Goal: Transaction & Acquisition: Purchase product/service

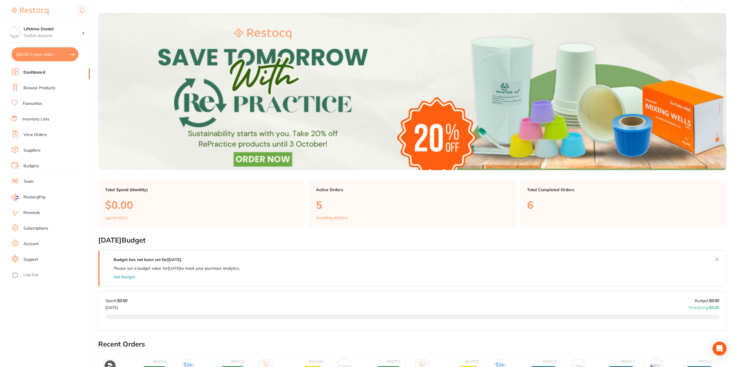
scroll to position [29, 0]
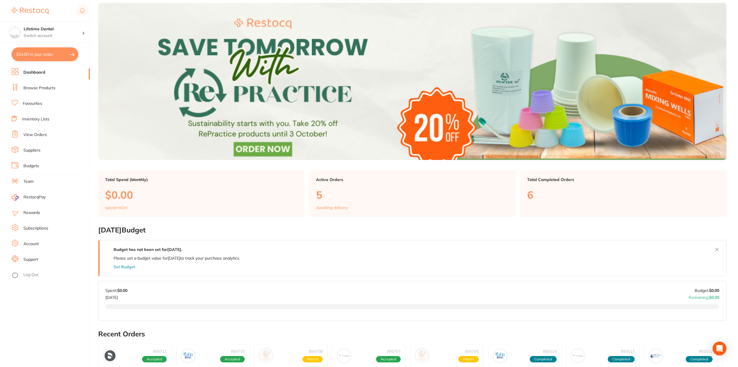
click at [44, 88] on link "Browse Products" at bounding box center [39, 88] width 32 height 6
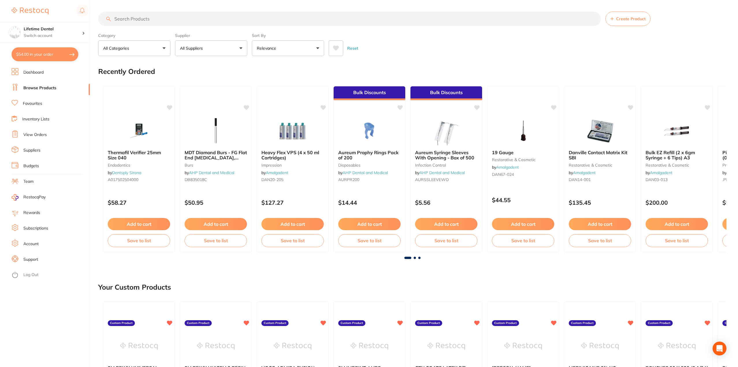
click at [39, 73] on link "Dashboard" at bounding box center [33, 73] width 20 height 6
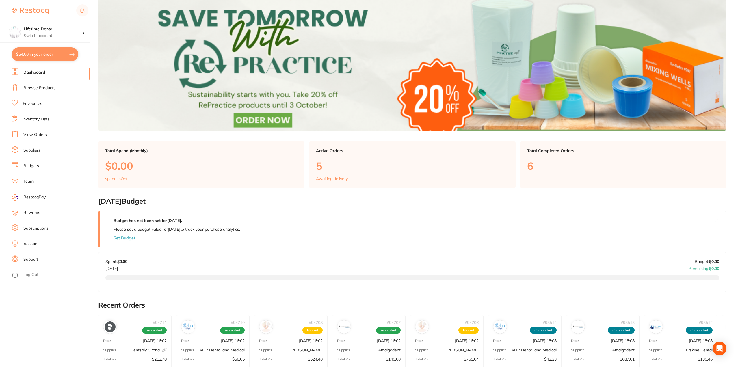
scroll to position [29, 0]
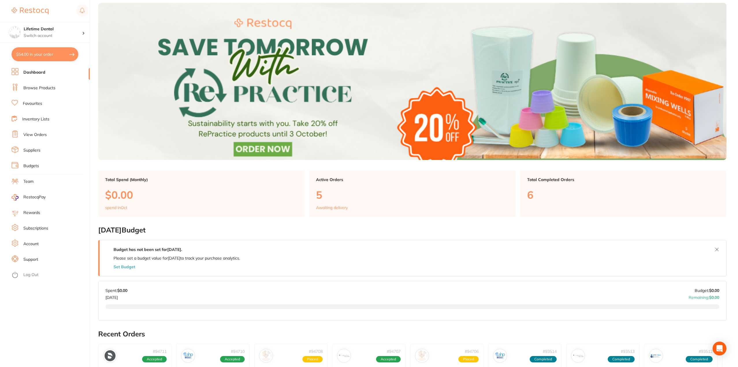
click at [47, 53] on button "$54.00 in your order" at bounding box center [45, 54] width 67 height 14
checkbox input "true"
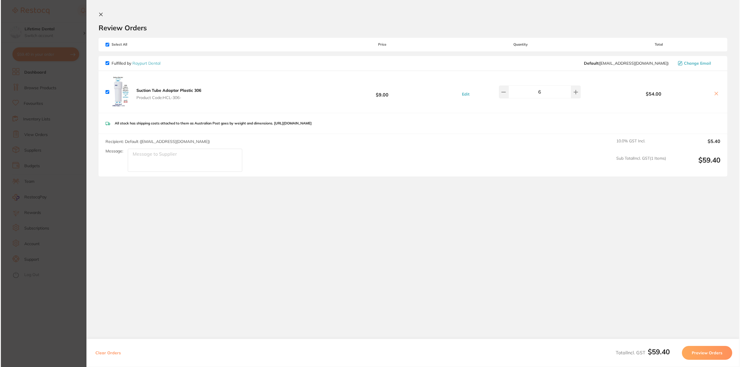
scroll to position [0, 0]
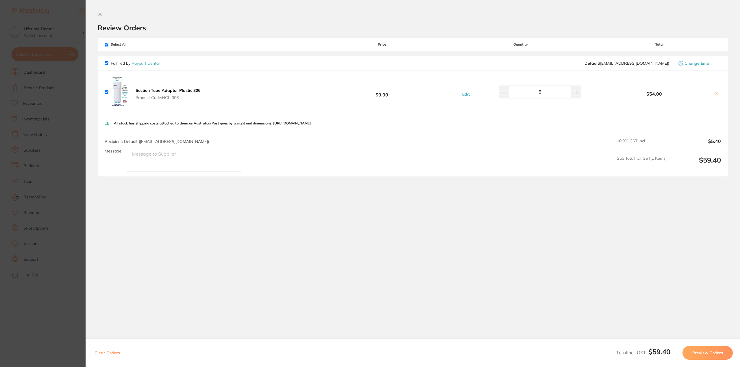
click at [100, 15] on icon at bounding box center [100, 14] width 3 height 3
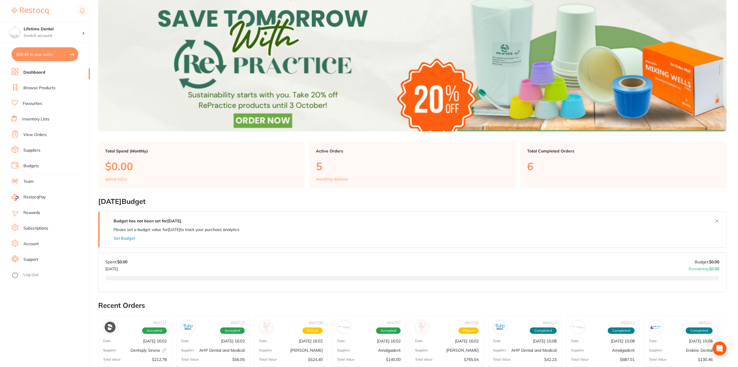
scroll to position [58, 0]
click at [52, 56] on button "$59.40 in your order" at bounding box center [45, 54] width 67 height 14
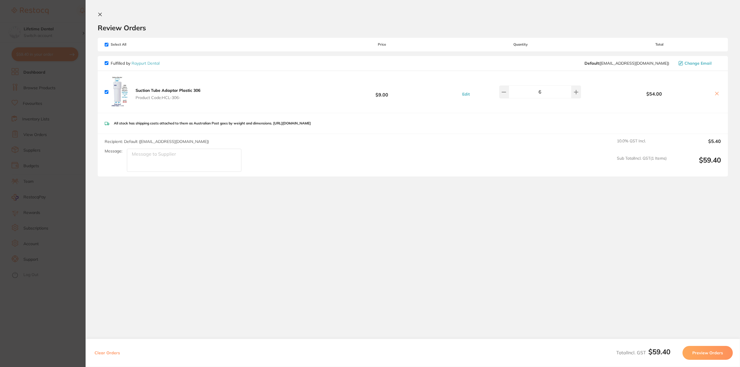
click at [103, 12] on section "Review Orders Your orders are being processed and we will notify you once we ha…" at bounding box center [413, 149] width 654 height 299
click at [98, 13] on icon at bounding box center [100, 14] width 5 height 5
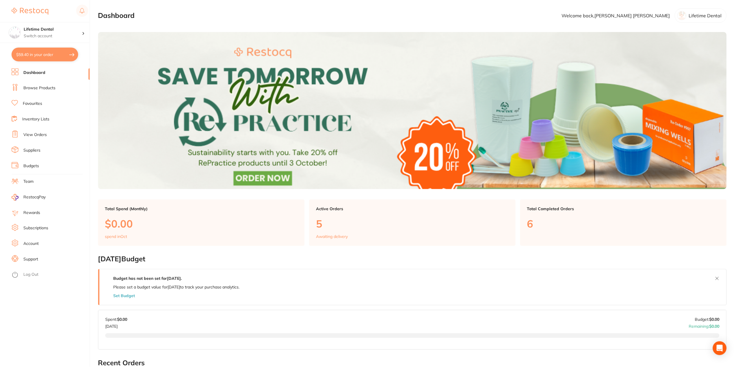
scroll to position [58, 0]
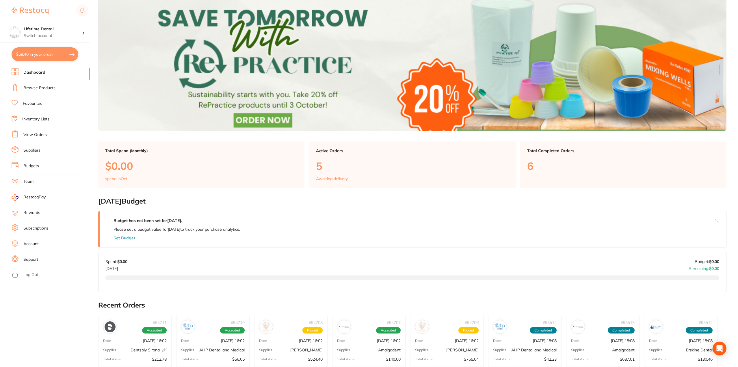
click at [44, 89] on link "Browse Products" at bounding box center [39, 88] width 32 height 6
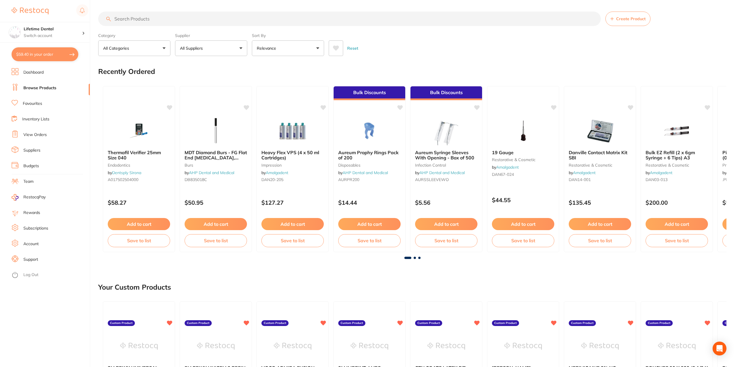
click at [237, 18] on input "search" at bounding box center [349, 19] width 503 height 14
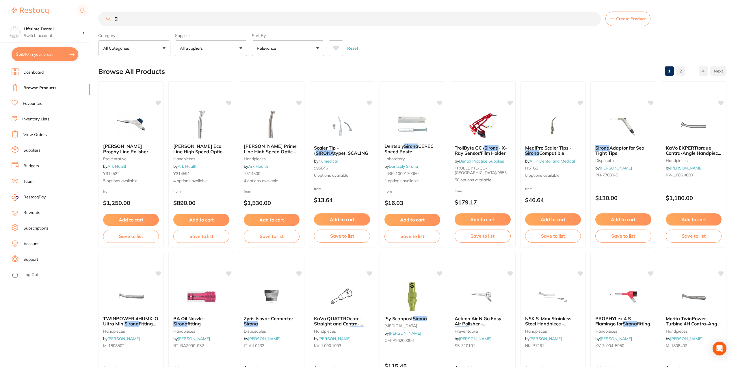
type input "S"
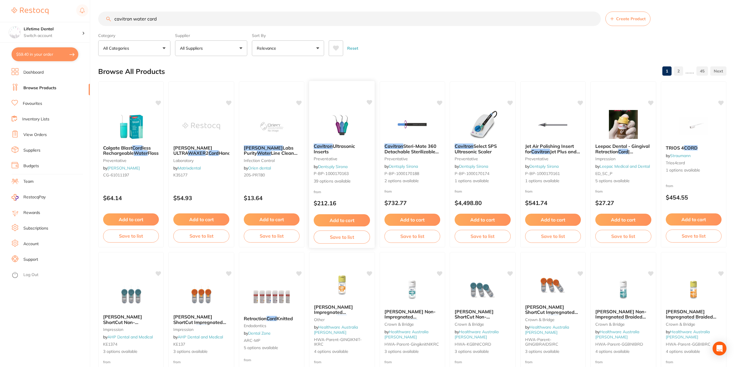
type input "cavitron water cord"
click at [344, 147] on span "Ultrasonic Inserts" at bounding box center [334, 148] width 41 height 11
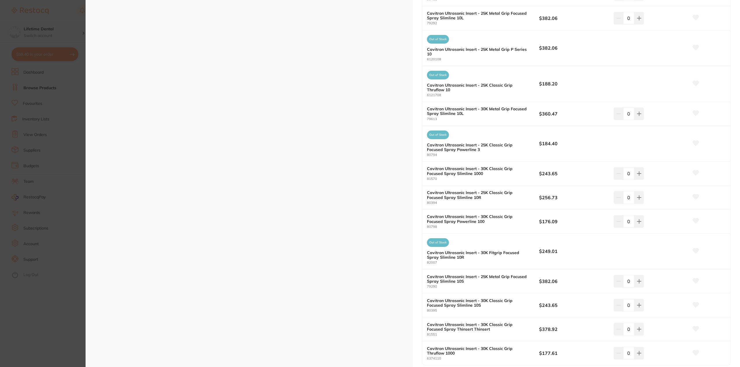
scroll to position [838, 0]
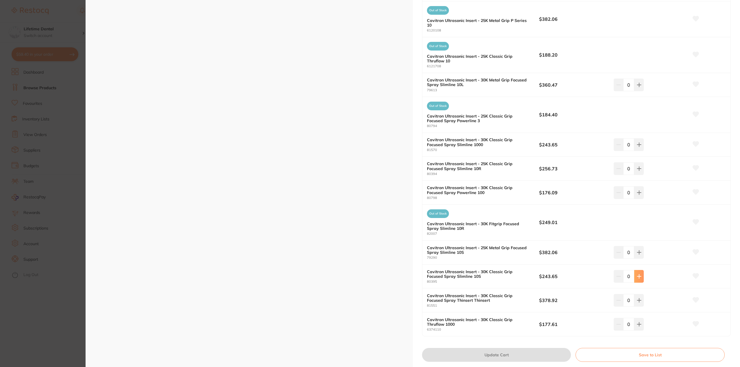
click at [637, 278] on icon at bounding box center [639, 276] width 4 height 4
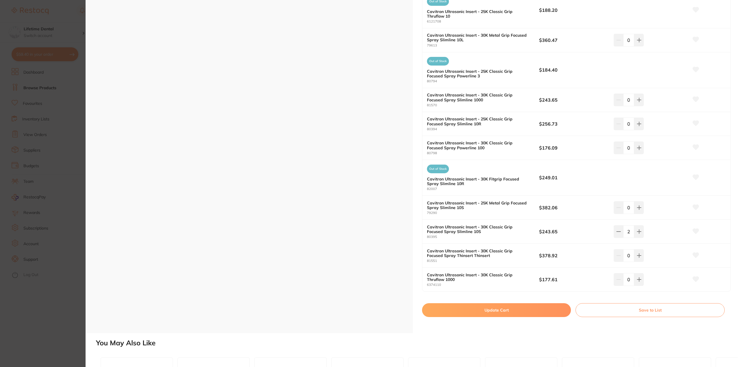
scroll to position [896, 0]
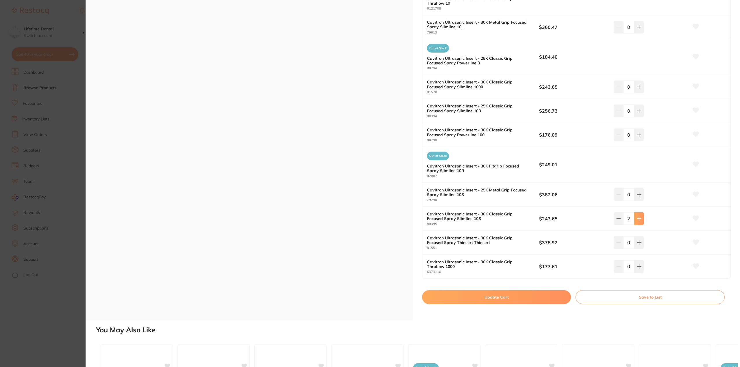
click at [639, 213] on button at bounding box center [639, 218] width 10 height 13
click at [620, 218] on button at bounding box center [618, 218] width 10 height 13
type input "3"
click at [597, 298] on button "Save to List" at bounding box center [649, 297] width 149 height 14
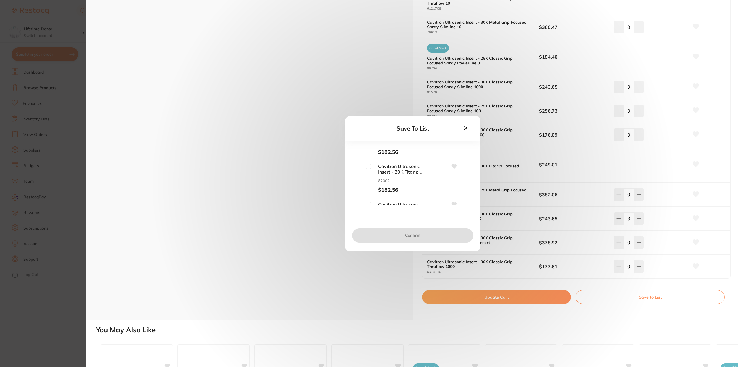
scroll to position [520, 0]
click at [465, 128] on icon at bounding box center [465, 127] width 3 height 3
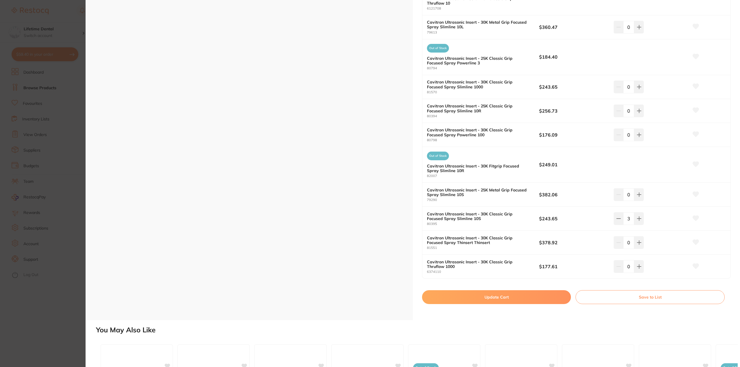
click at [694, 217] on icon at bounding box center [695, 217] width 6 height 5
click at [612, 298] on button "Save to List" at bounding box center [649, 297] width 149 height 14
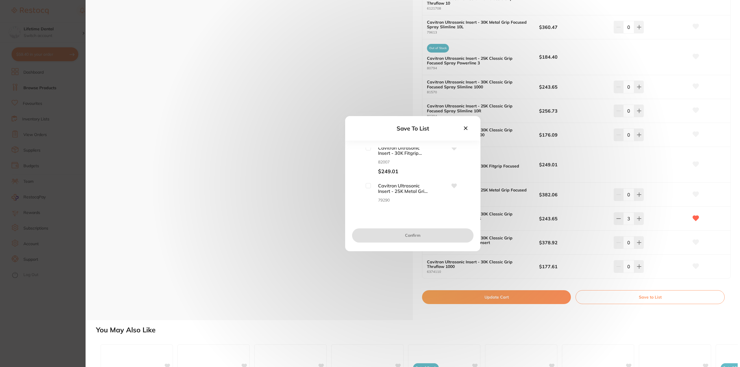
scroll to position [1358, 0]
click at [371, 161] on span "Cavitron Ultrasonic Insert - 30K Classic Grip Focused Spray Slimline 10S" at bounding box center [400, 163] width 58 height 11
click at [367, 161] on input "checkbox" at bounding box center [367, 160] width 5 height 5
checkbox input "true"
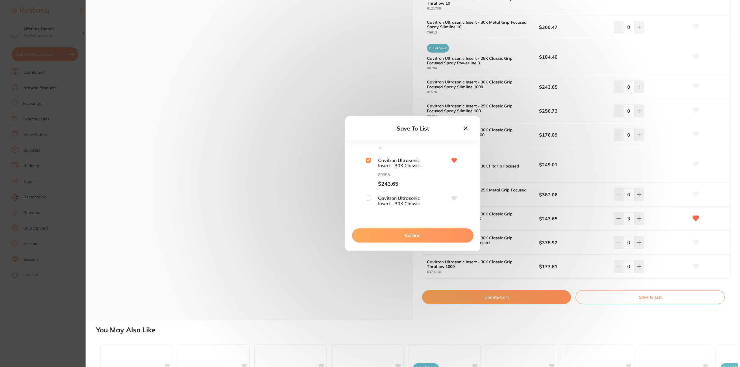
click at [397, 232] on button "Confirm" at bounding box center [412, 235] width 121 height 14
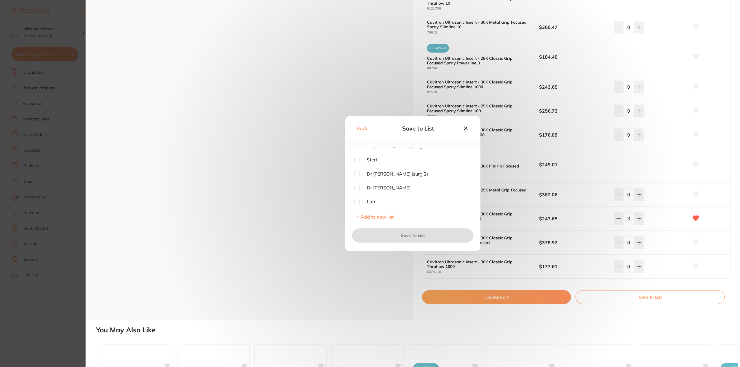
scroll to position [0, 0]
click at [358, 149] on input "checkbox" at bounding box center [356, 150] width 5 height 5
checkbox input "true"
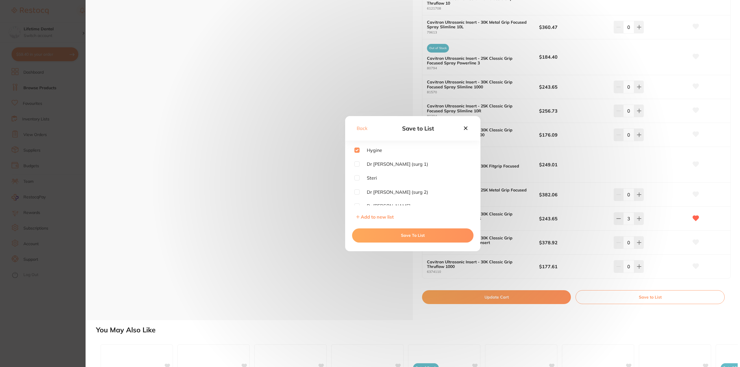
click at [404, 234] on button "Save To List" at bounding box center [412, 235] width 121 height 14
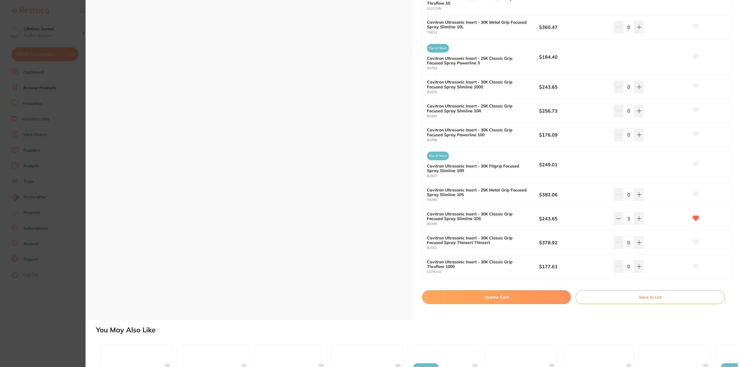
click at [508, 298] on button "Update Cart" at bounding box center [496, 297] width 149 height 14
checkbox input "false"
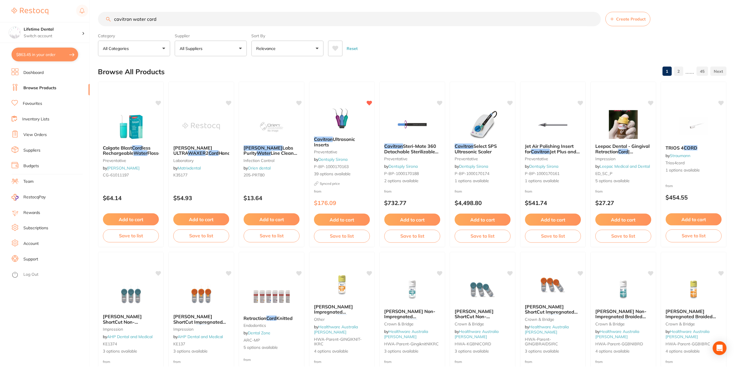
scroll to position [58, 0]
